Goal: Browse casually: Explore the website without a specific task or goal

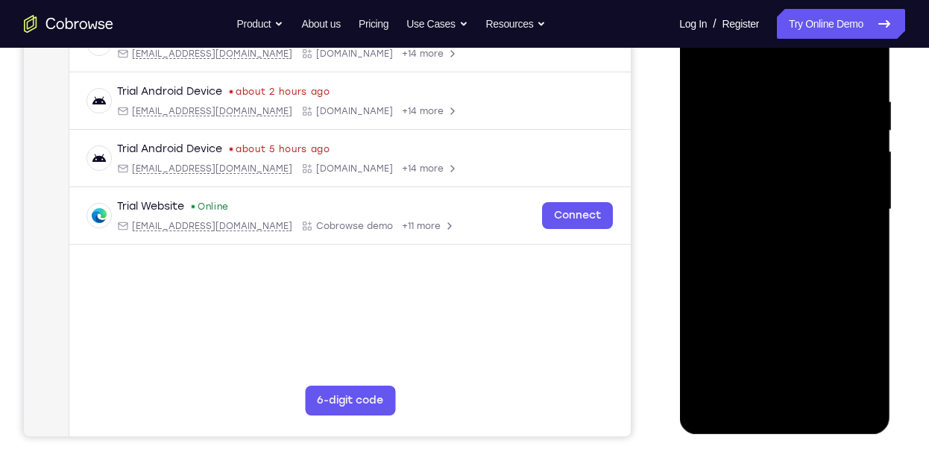
scroll to position [258, 0]
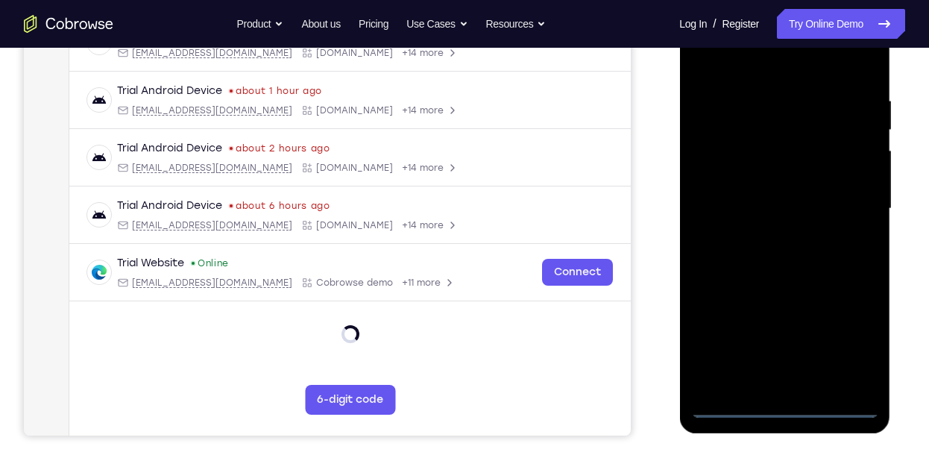
click at [778, 404] on div at bounding box center [784, 208] width 188 height 417
click at [837, 343] on div at bounding box center [784, 208] width 188 height 417
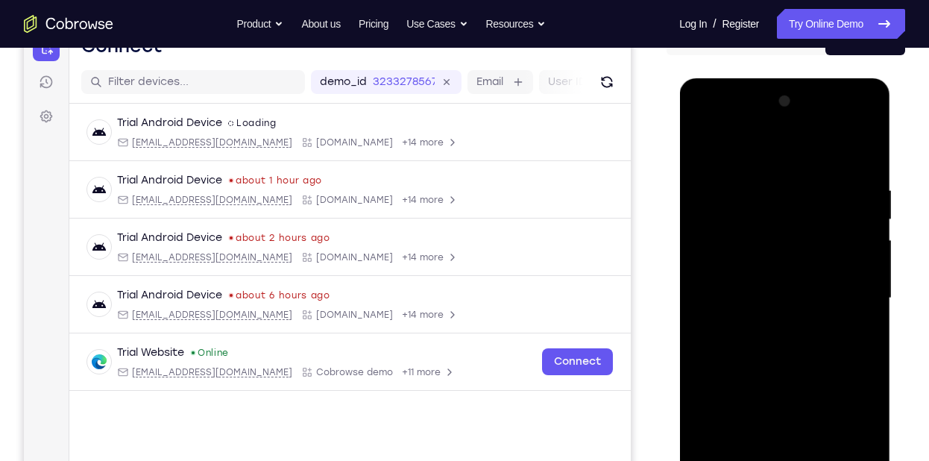
scroll to position [168, 0]
click at [777, 157] on div at bounding box center [784, 298] width 188 height 417
click at [841, 286] on div at bounding box center [784, 298] width 188 height 417
click at [768, 324] on div at bounding box center [784, 298] width 188 height 417
click at [774, 267] on div at bounding box center [784, 298] width 188 height 417
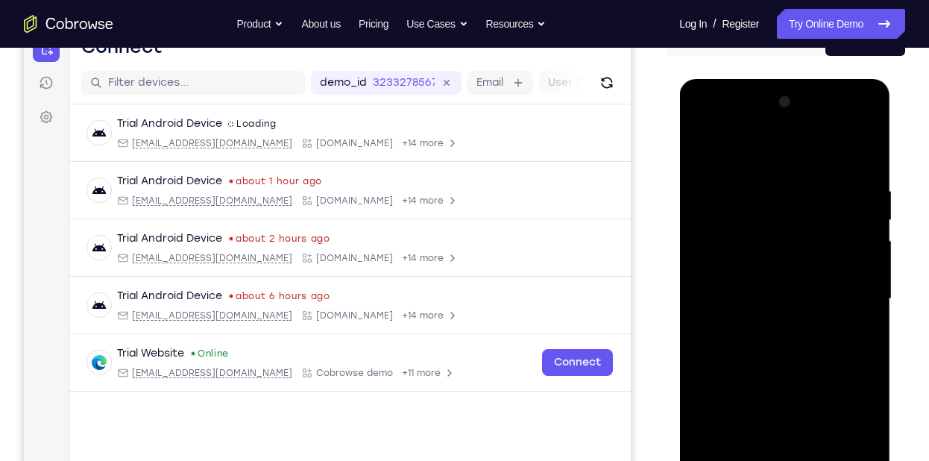
click at [758, 271] on div at bounding box center [784, 298] width 188 height 417
click at [775, 127] on div at bounding box center [784, 298] width 188 height 417
click at [710, 190] on div at bounding box center [784, 298] width 188 height 417
click at [761, 330] on div at bounding box center [784, 298] width 188 height 417
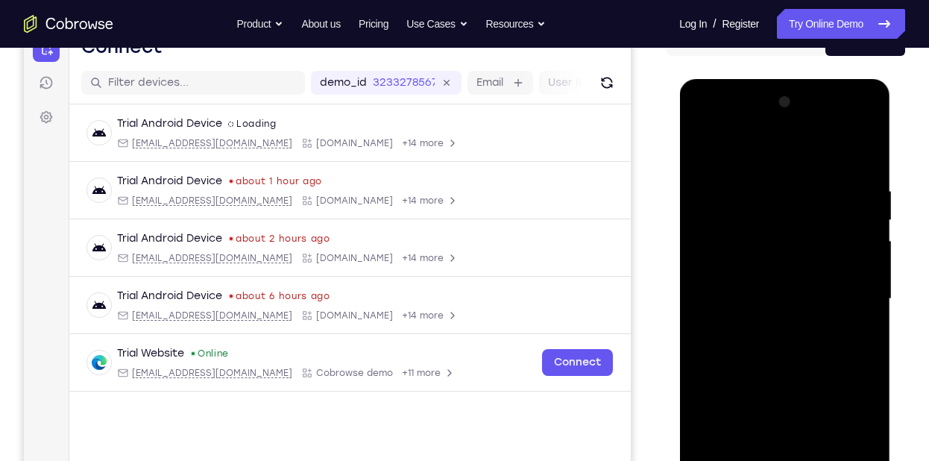
click at [778, 268] on div at bounding box center [784, 298] width 188 height 417
click at [755, 298] on div at bounding box center [784, 298] width 188 height 417
click at [795, 262] on div at bounding box center [784, 298] width 188 height 417
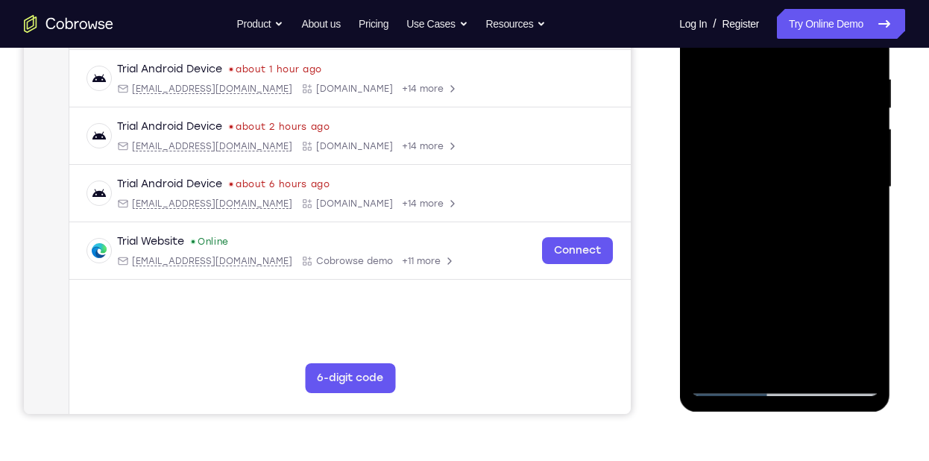
scroll to position [280, 0]
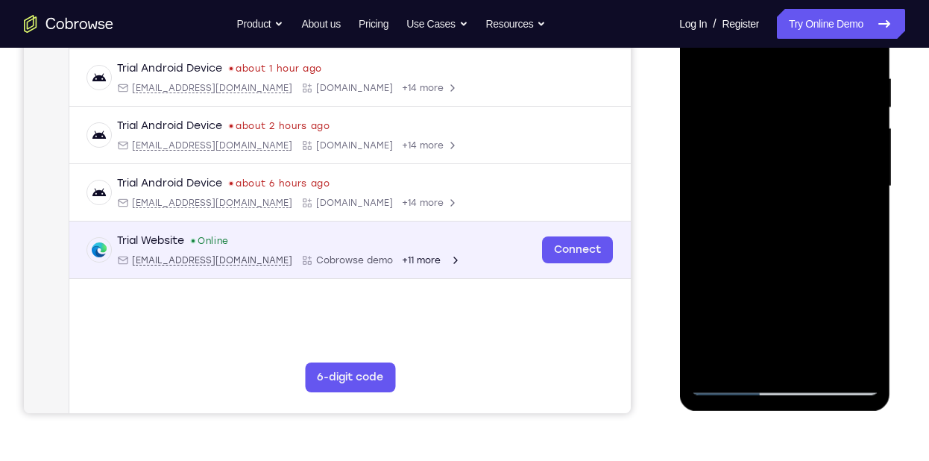
drag, startPoint x: 376, startPoint y: 265, endPoint x: 343, endPoint y: 251, distance: 35.7
click at [364, 260] on div "Trial Website Online [EMAIL_ADDRESS][DOMAIN_NAME] Cobrowse demo +11 more [EMAIL…" at bounding box center [349, 249] width 561 height 57
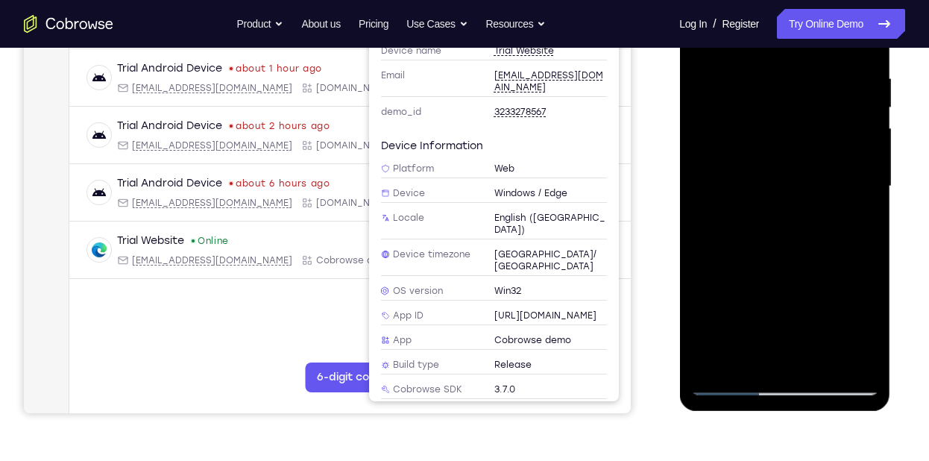
click at [83, 290] on div "Trial Android Device spin2 Loading [EMAIL_ADDRESS][DOMAIN_NAME] [DOMAIN_NAME] +…" at bounding box center [349, 171] width 561 height 359
click at [807, 359] on div at bounding box center [784, 186] width 188 height 417
click at [819, 359] on div at bounding box center [784, 186] width 188 height 417
click at [818, 271] on div at bounding box center [784, 186] width 188 height 417
click at [866, 105] on div at bounding box center [784, 186] width 188 height 417
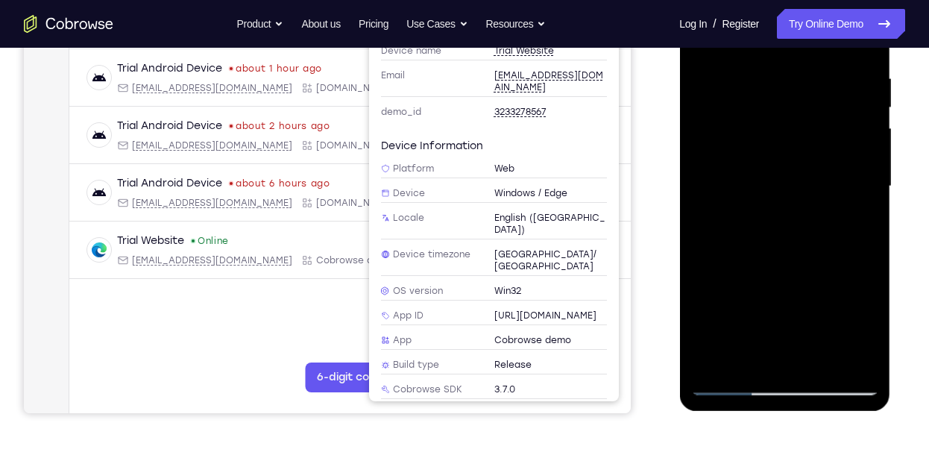
click at [866, 105] on div at bounding box center [784, 186] width 188 height 417
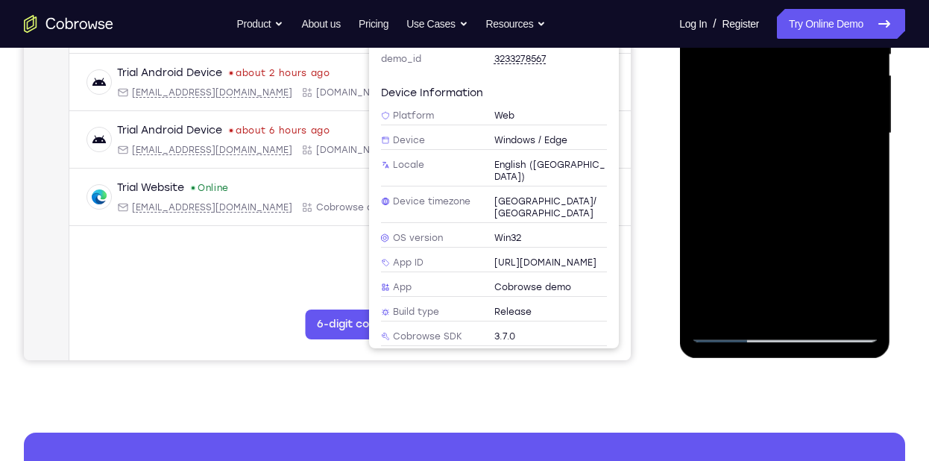
scroll to position [334, 0]
click at [662, 324] on div "Your Support Agent Your Customer Web iOS Android" at bounding box center [464, 84] width 881 height 551
drag, startPoint x: 752, startPoint y: 276, endPoint x: 774, endPoint y: 140, distance: 137.4
click at [774, 140] on div at bounding box center [784, 132] width 188 height 417
drag, startPoint x: 761, startPoint y: 259, endPoint x: 780, endPoint y: 114, distance: 145.8
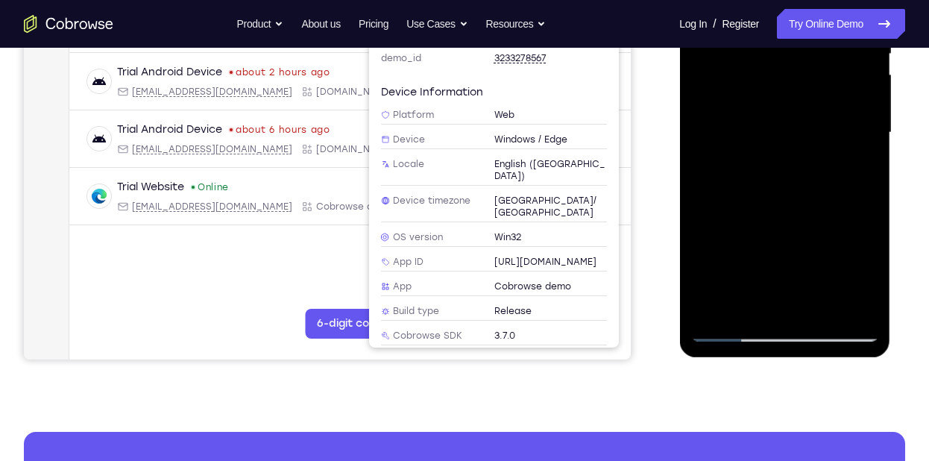
click at [780, 114] on div at bounding box center [784, 132] width 188 height 417
drag, startPoint x: 743, startPoint y: 253, endPoint x: 757, endPoint y: 200, distance: 55.5
click at [757, 200] on div at bounding box center [784, 132] width 188 height 417
click at [729, 321] on div at bounding box center [784, 132] width 188 height 417
click at [737, 329] on div at bounding box center [784, 132] width 188 height 417
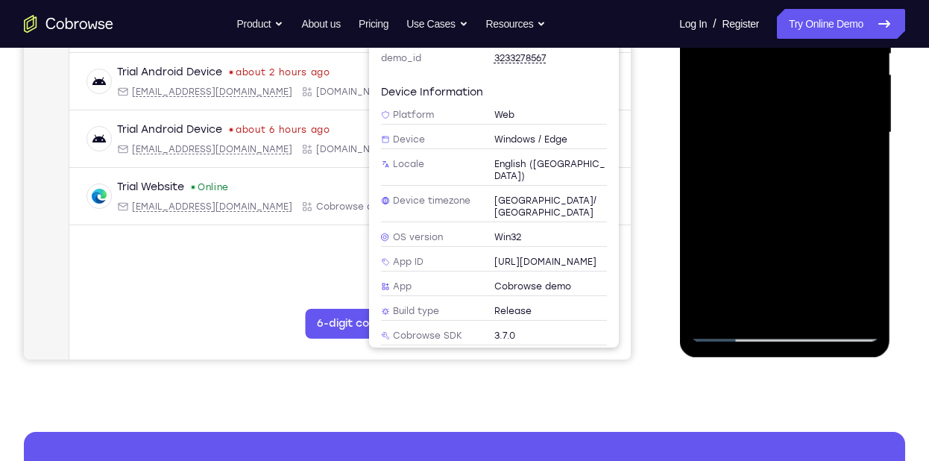
drag, startPoint x: 792, startPoint y: 168, endPoint x: 789, endPoint y: 243, distance: 75.3
click at [789, 243] on div at bounding box center [784, 132] width 188 height 417
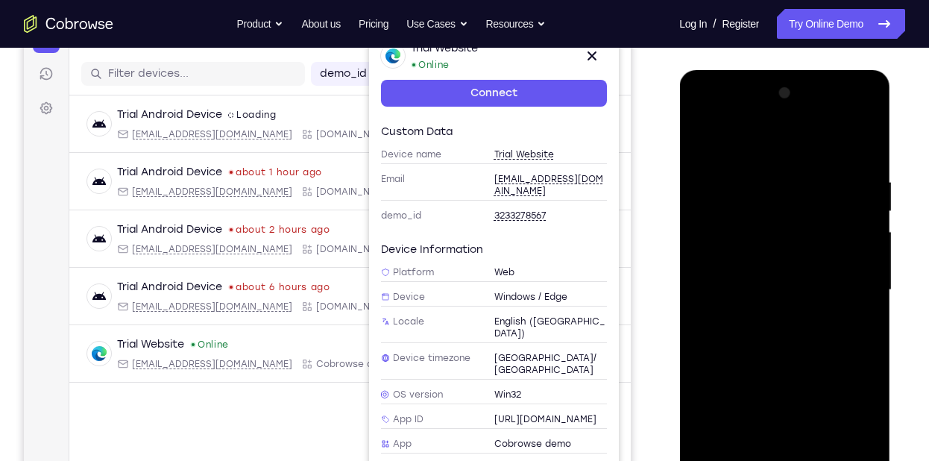
scroll to position [174, 0]
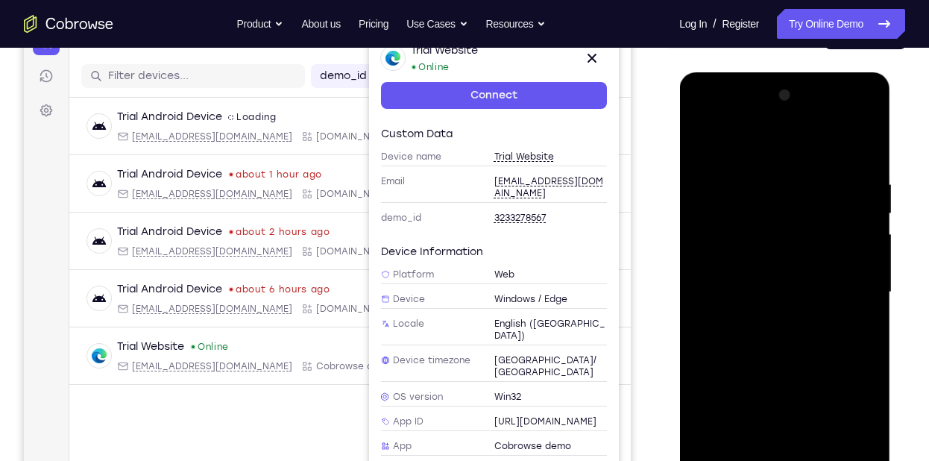
click at [769, 182] on div at bounding box center [784, 291] width 188 height 417
click at [855, 236] on div at bounding box center [784, 291] width 188 height 417
click at [863, 238] on div at bounding box center [784, 291] width 188 height 417
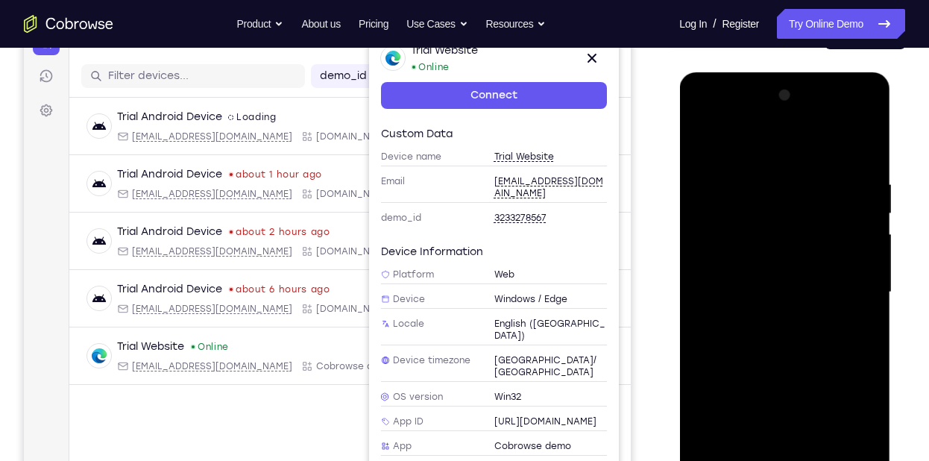
click at [863, 238] on div at bounding box center [784, 291] width 188 height 417
click at [865, 150] on div at bounding box center [784, 291] width 188 height 417
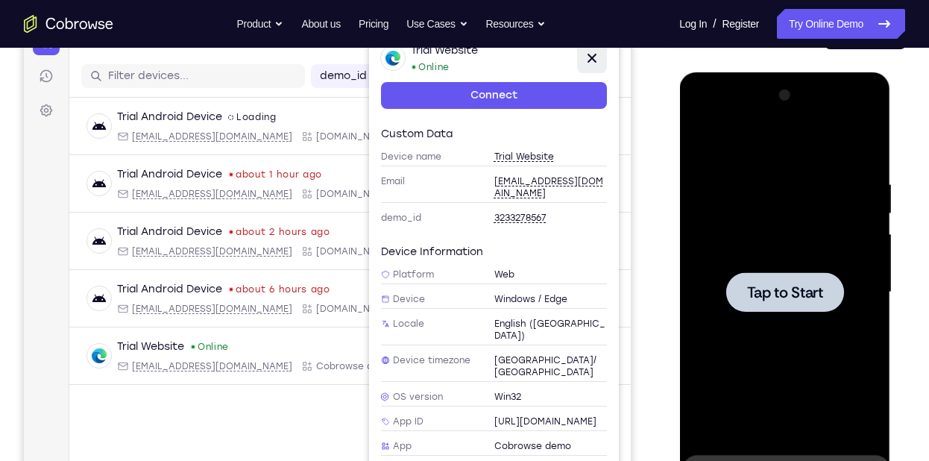
click at [599, 56] on icon at bounding box center [592, 58] width 18 height 18
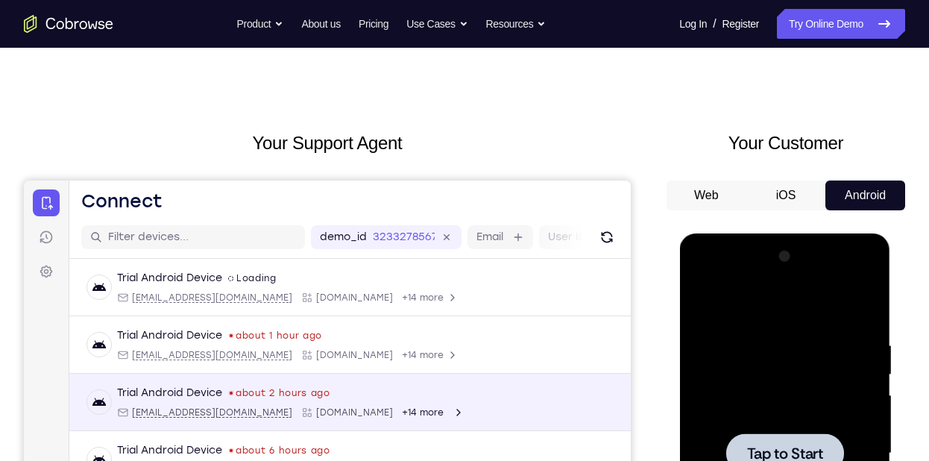
scroll to position [13, 0]
